Goal: Transaction & Acquisition: Book appointment/travel/reservation

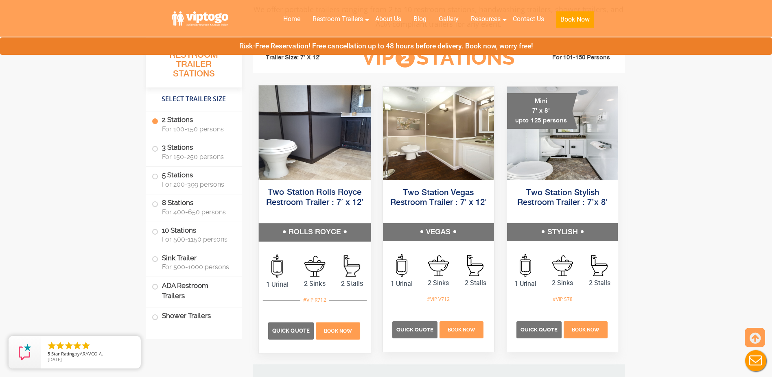
scroll to position [407, 0]
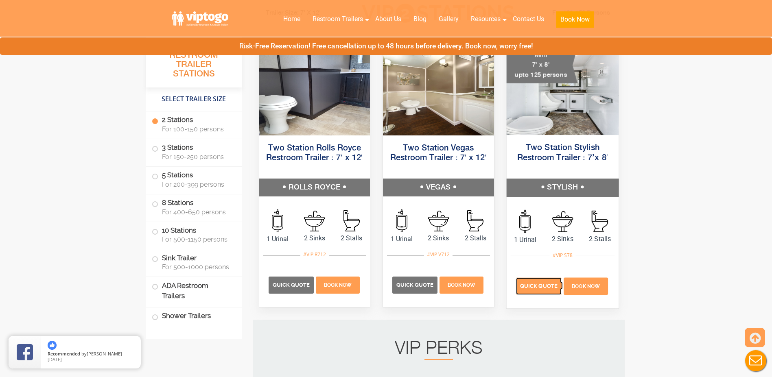
click at [546, 287] on span "Quick Quote" at bounding box center [538, 286] width 37 height 6
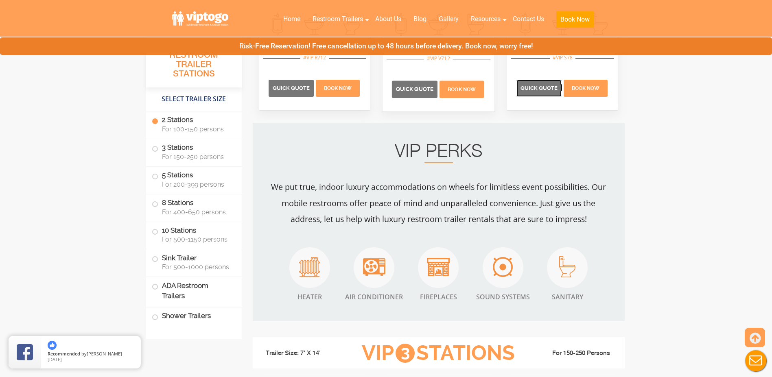
scroll to position [610, 0]
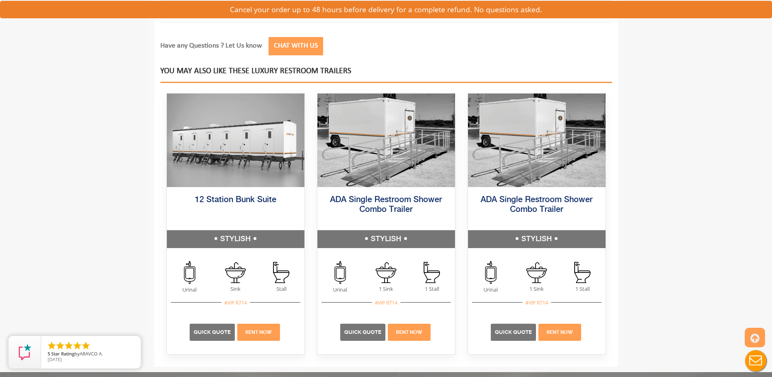
scroll to position [1098, 0]
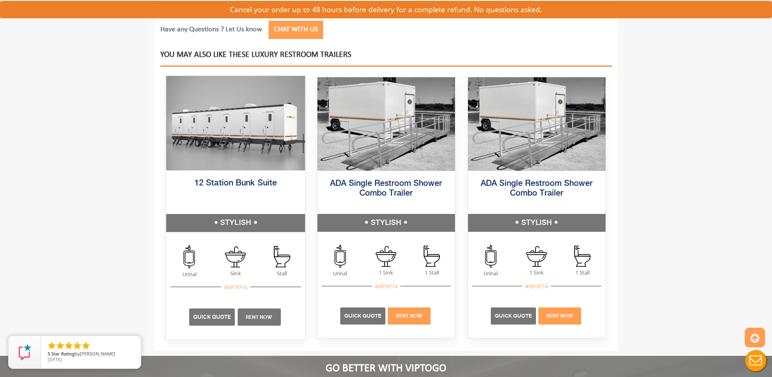
click at [264, 321] on p "Rent Now" at bounding box center [258, 317] width 43 height 17
click at [257, 319] on link "Rent Now" at bounding box center [258, 317] width 27 height 6
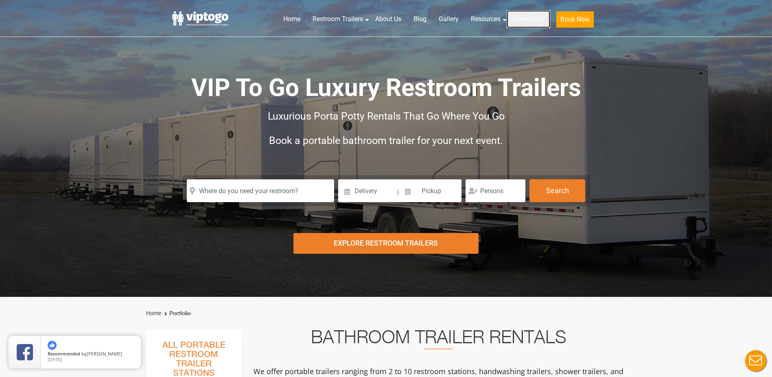
click at [529, 21] on link "Contact Us" at bounding box center [528, 19] width 44 height 18
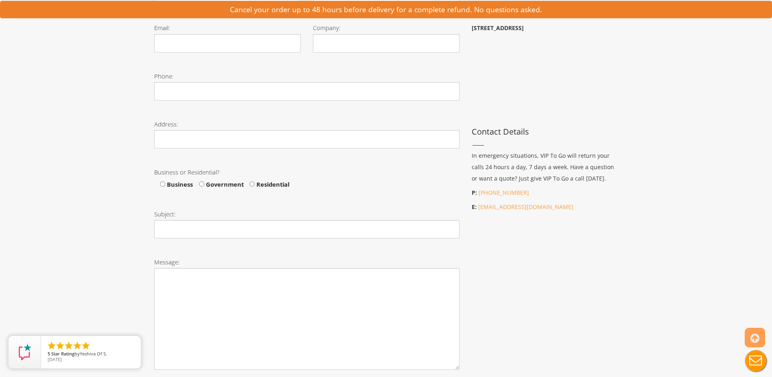
scroll to position [285, 0]
